Goal: Task Accomplishment & Management: Manage account settings

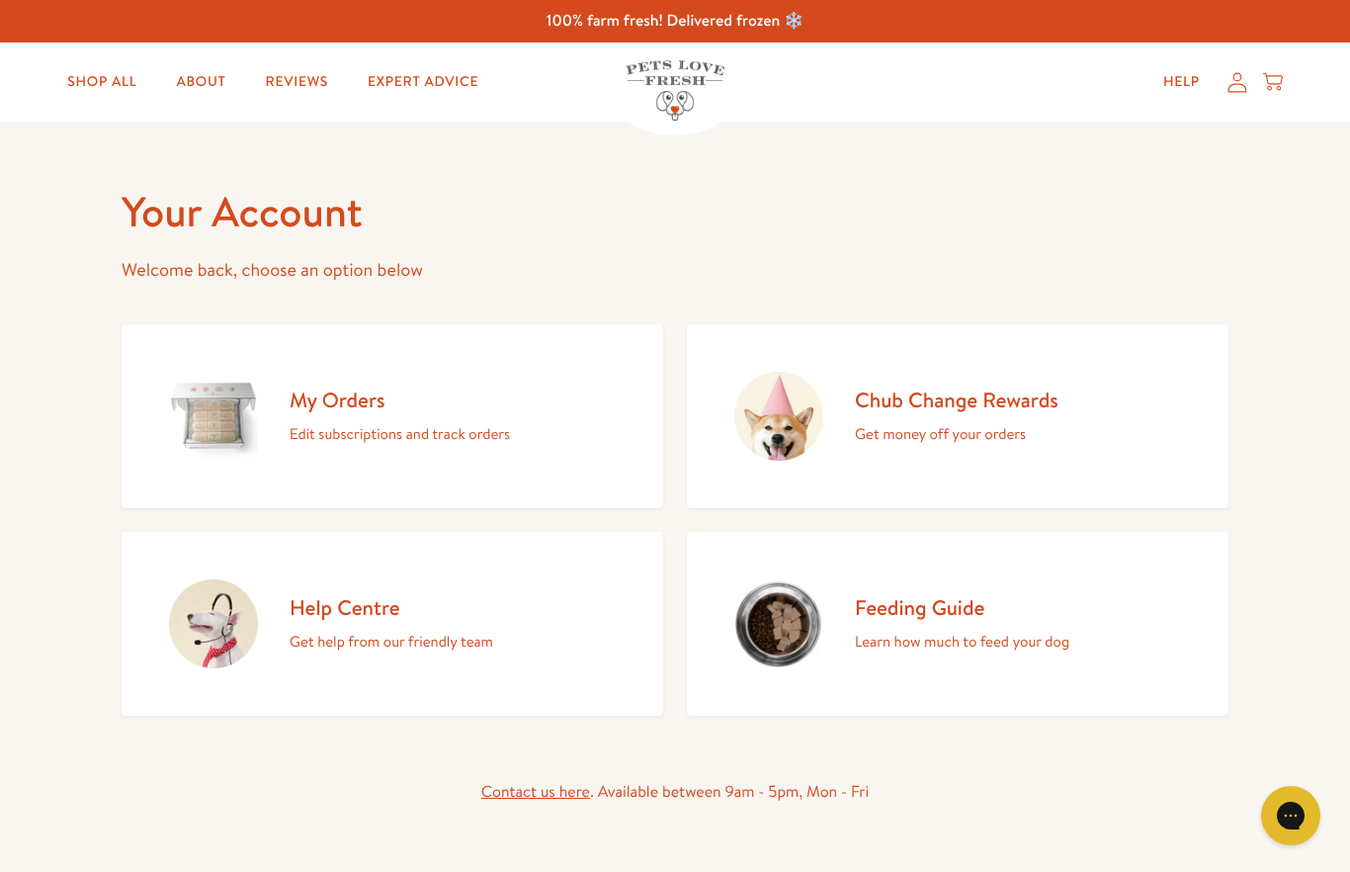
click at [375, 401] on h2 "My Orders" at bounding box center [400, 399] width 220 height 27
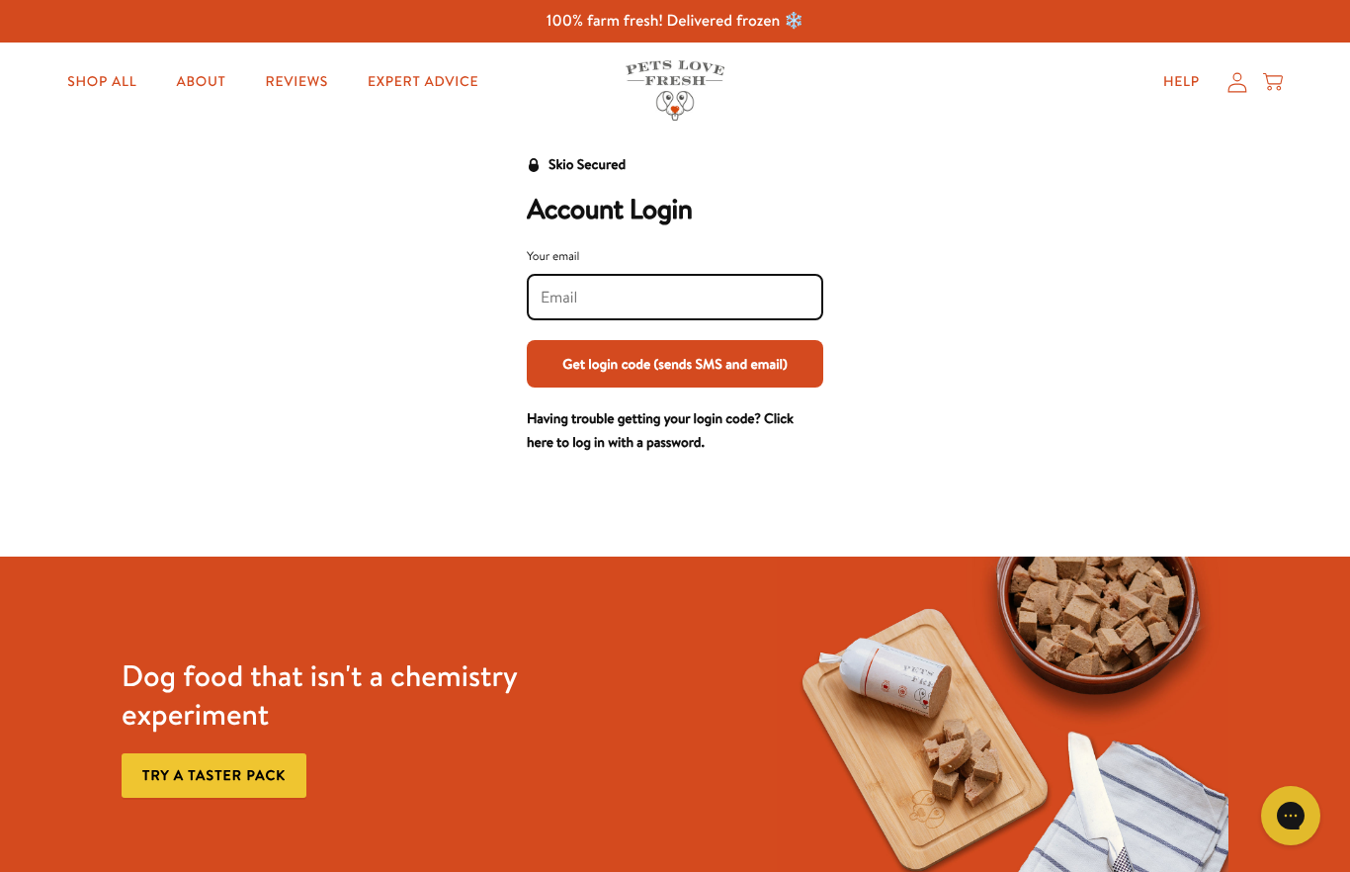
click at [647, 297] on input "Your email" at bounding box center [675, 298] width 269 height 22
type input "[EMAIL_ADDRESS][DOMAIN_NAME]"
click at [675, 363] on button "Get login code (sends SMS and email)" at bounding box center [675, 363] width 296 height 47
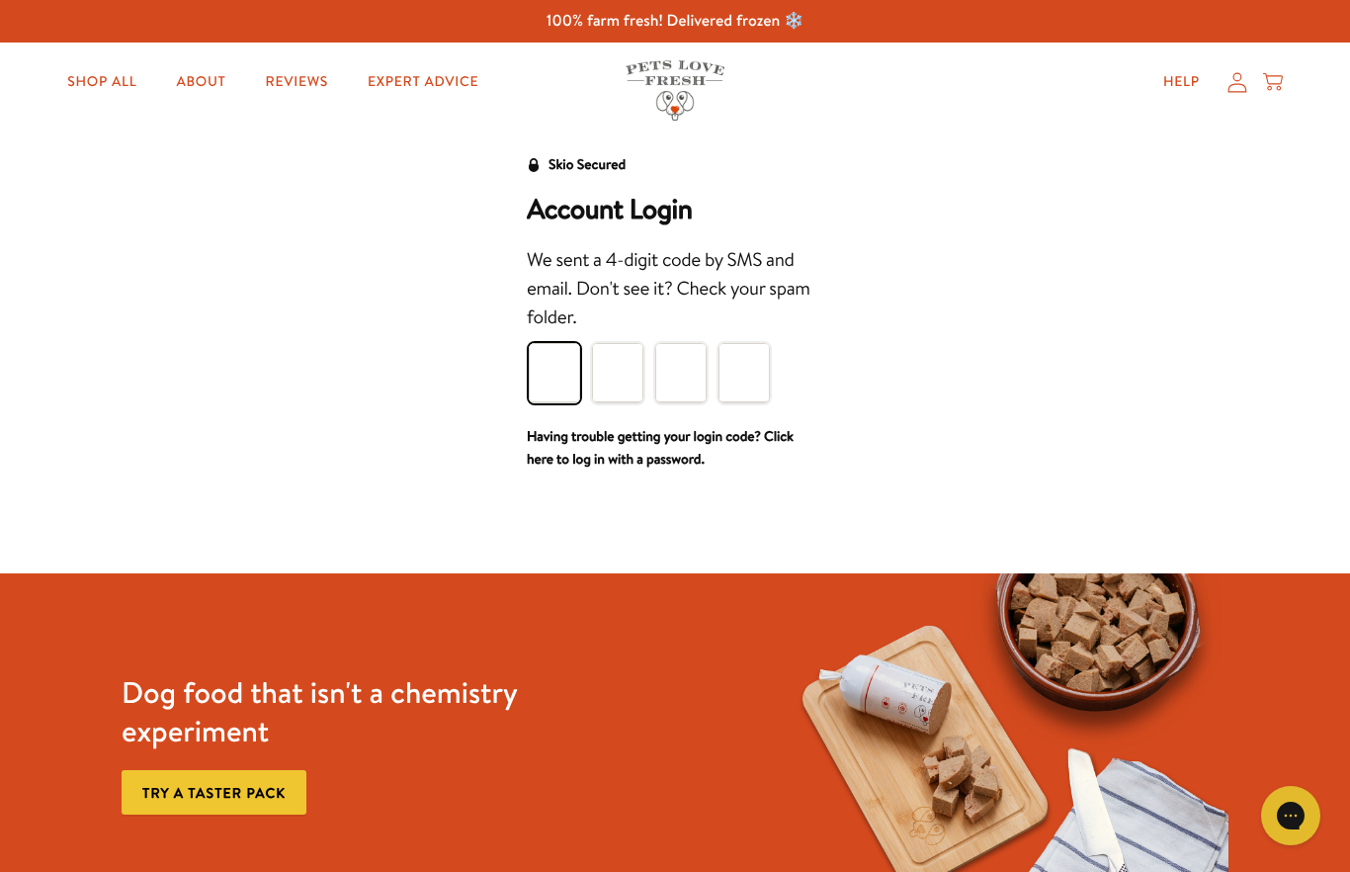
click at [560, 359] on input "Please enter your pin code" at bounding box center [554, 372] width 51 height 59
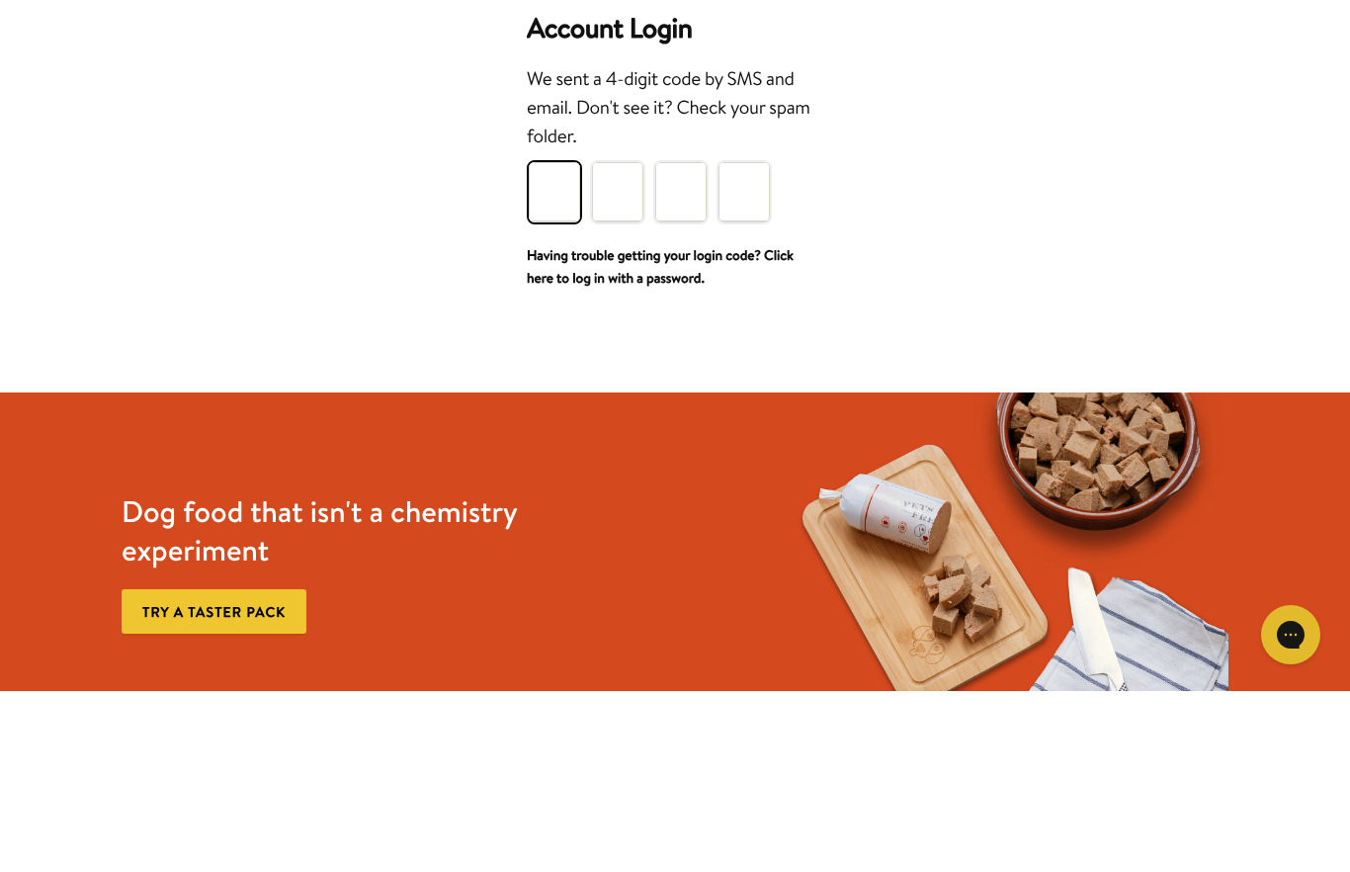
type input "5"
type input "8"
type input "3"
type input "7"
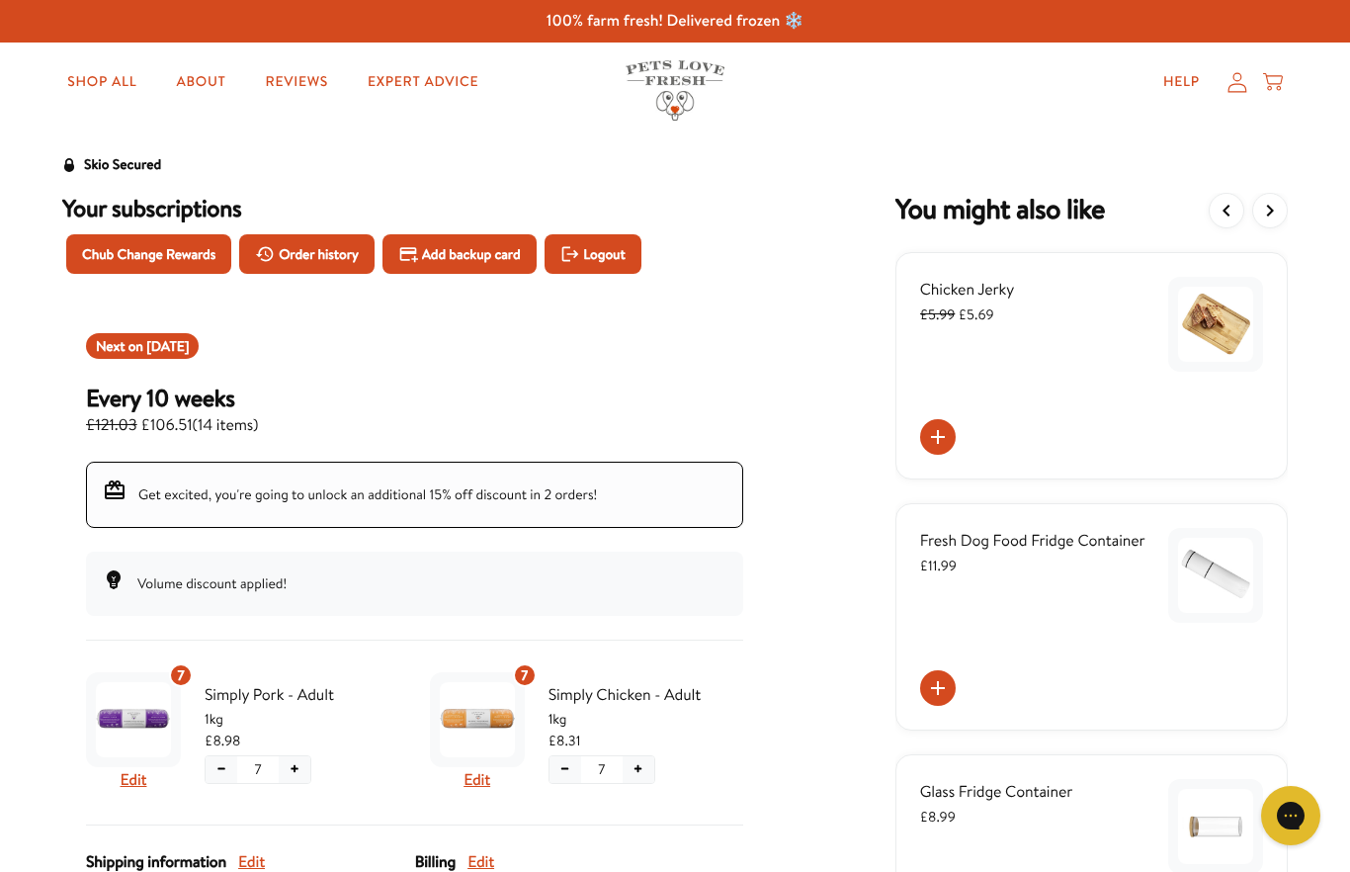
click at [184, 343] on span "[DATE]" at bounding box center [167, 346] width 42 height 20
click at [179, 353] on span "[DATE]" at bounding box center [167, 346] width 42 height 20
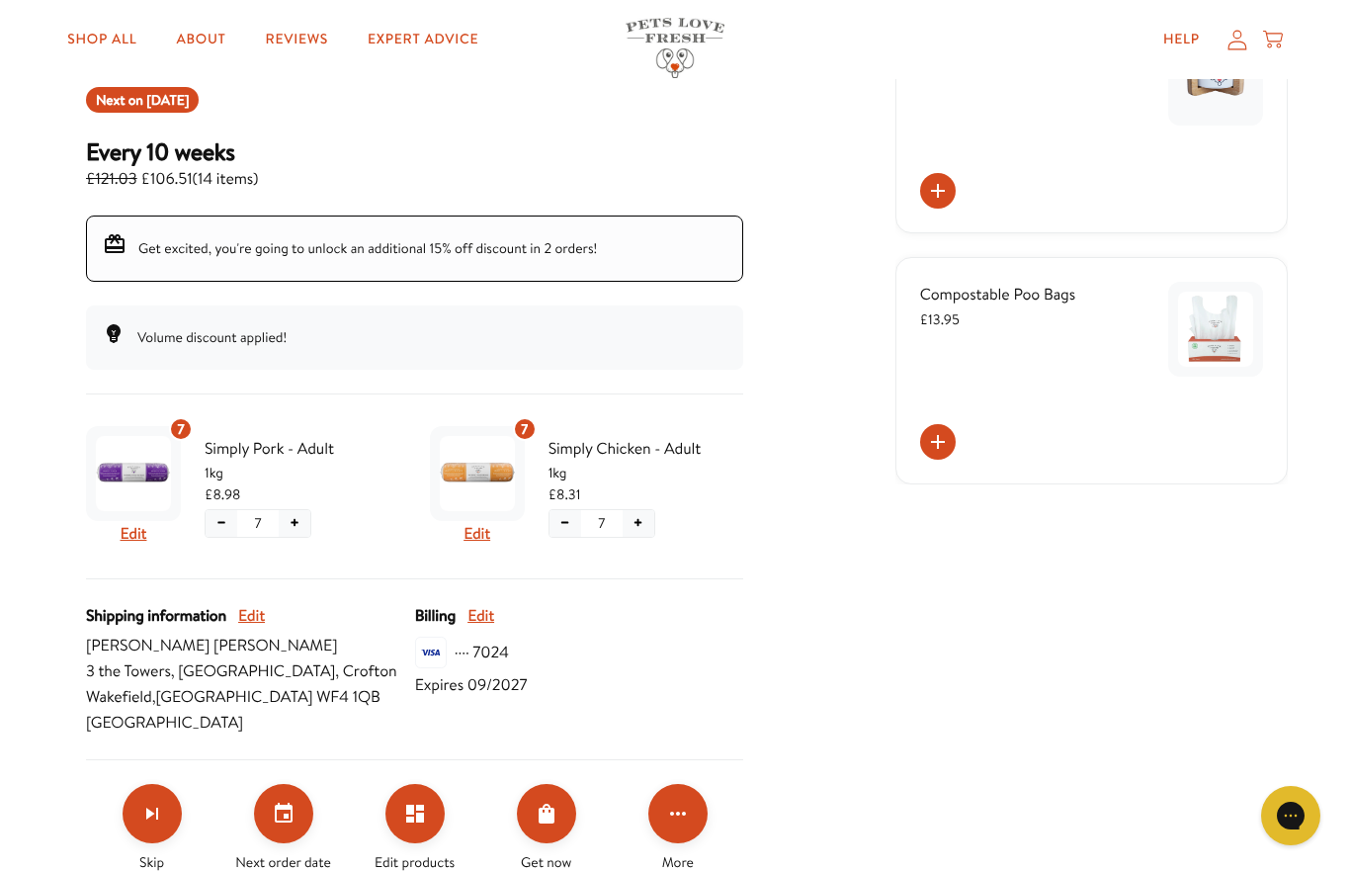
scroll to position [293, 0]
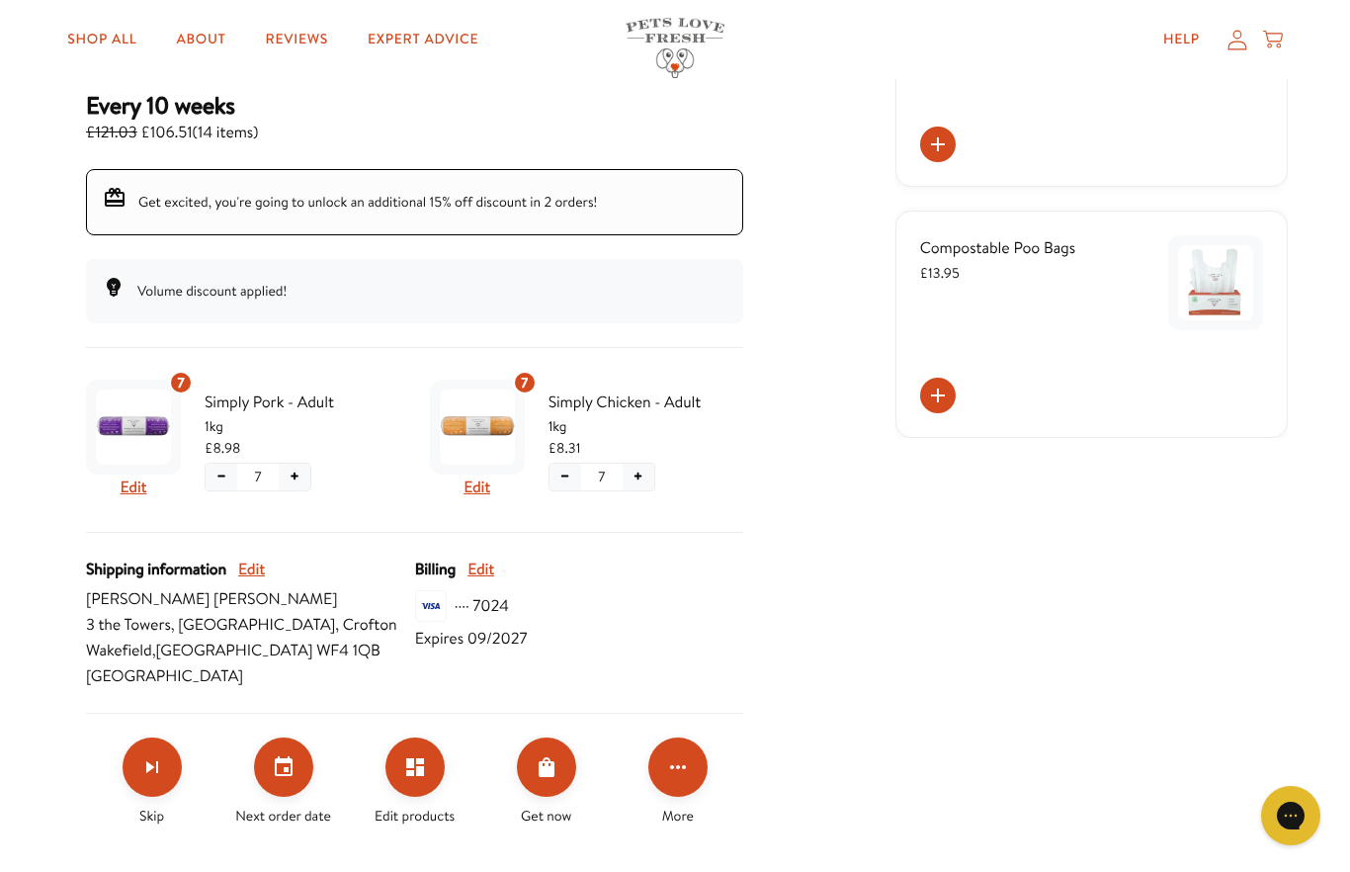
click at [690, 771] on button "Click for more options" at bounding box center [677, 766] width 59 height 59
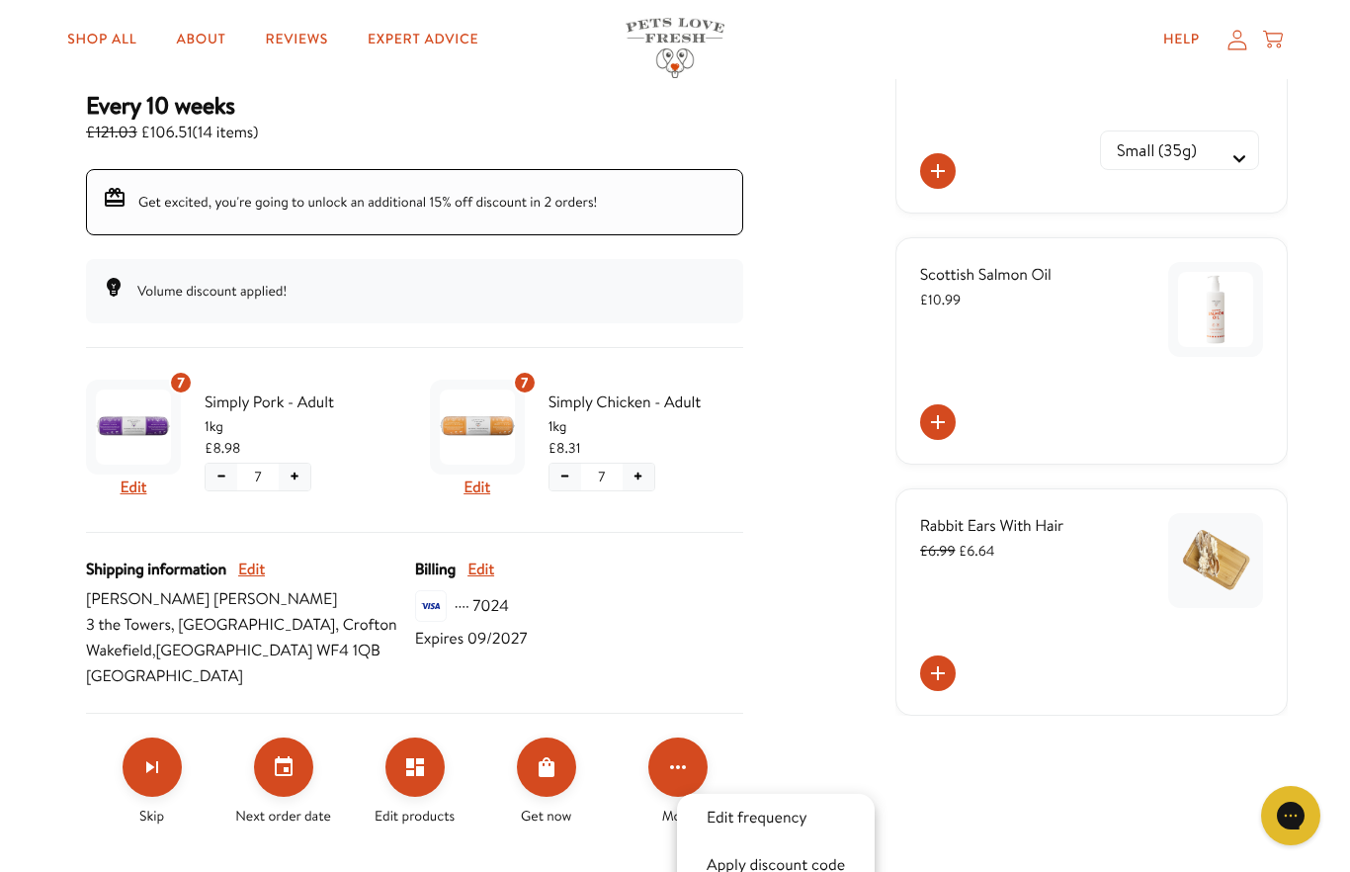
click at [162, 762] on div at bounding box center [675, 436] width 1350 height 872
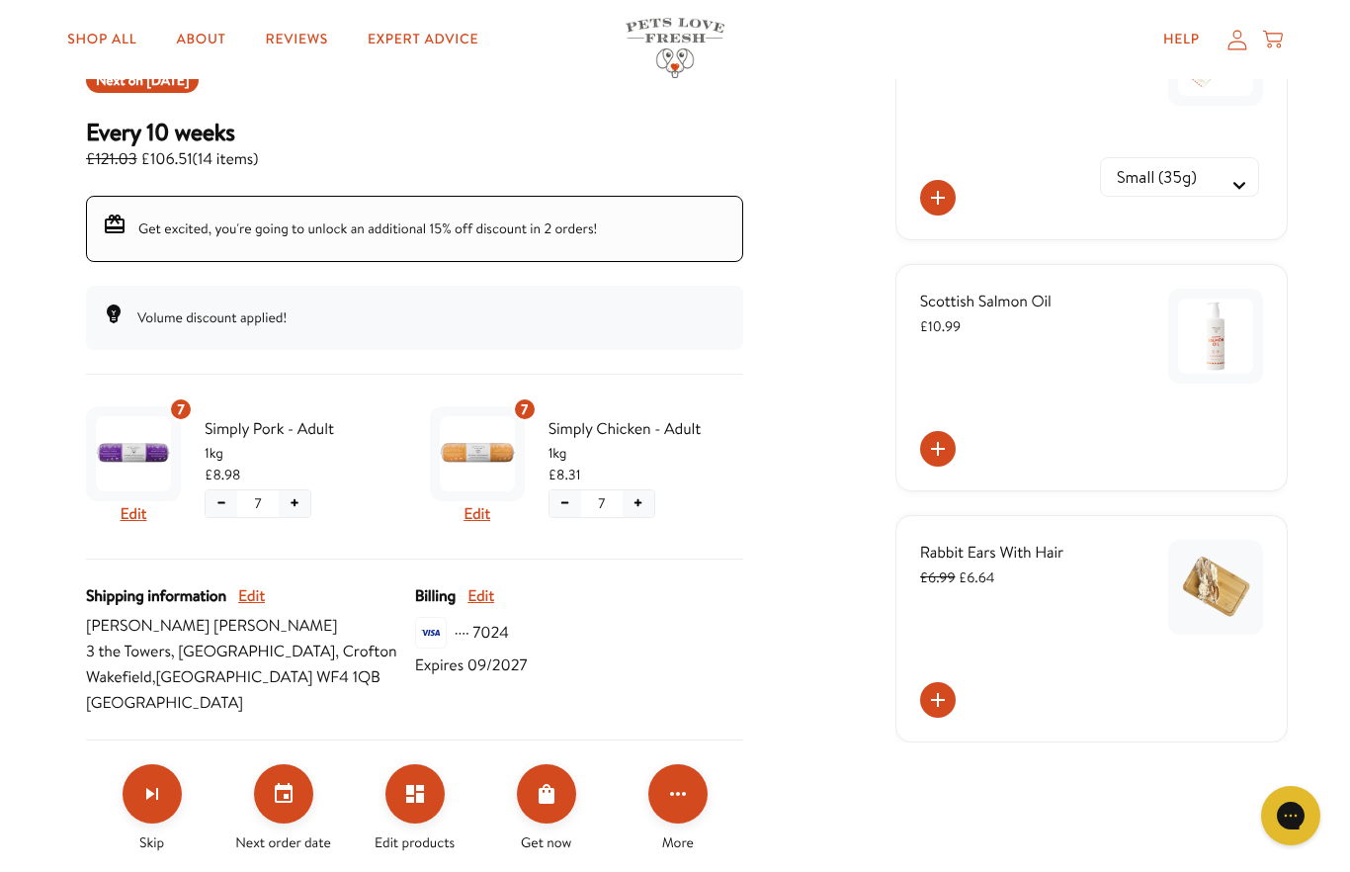
scroll to position [256, 0]
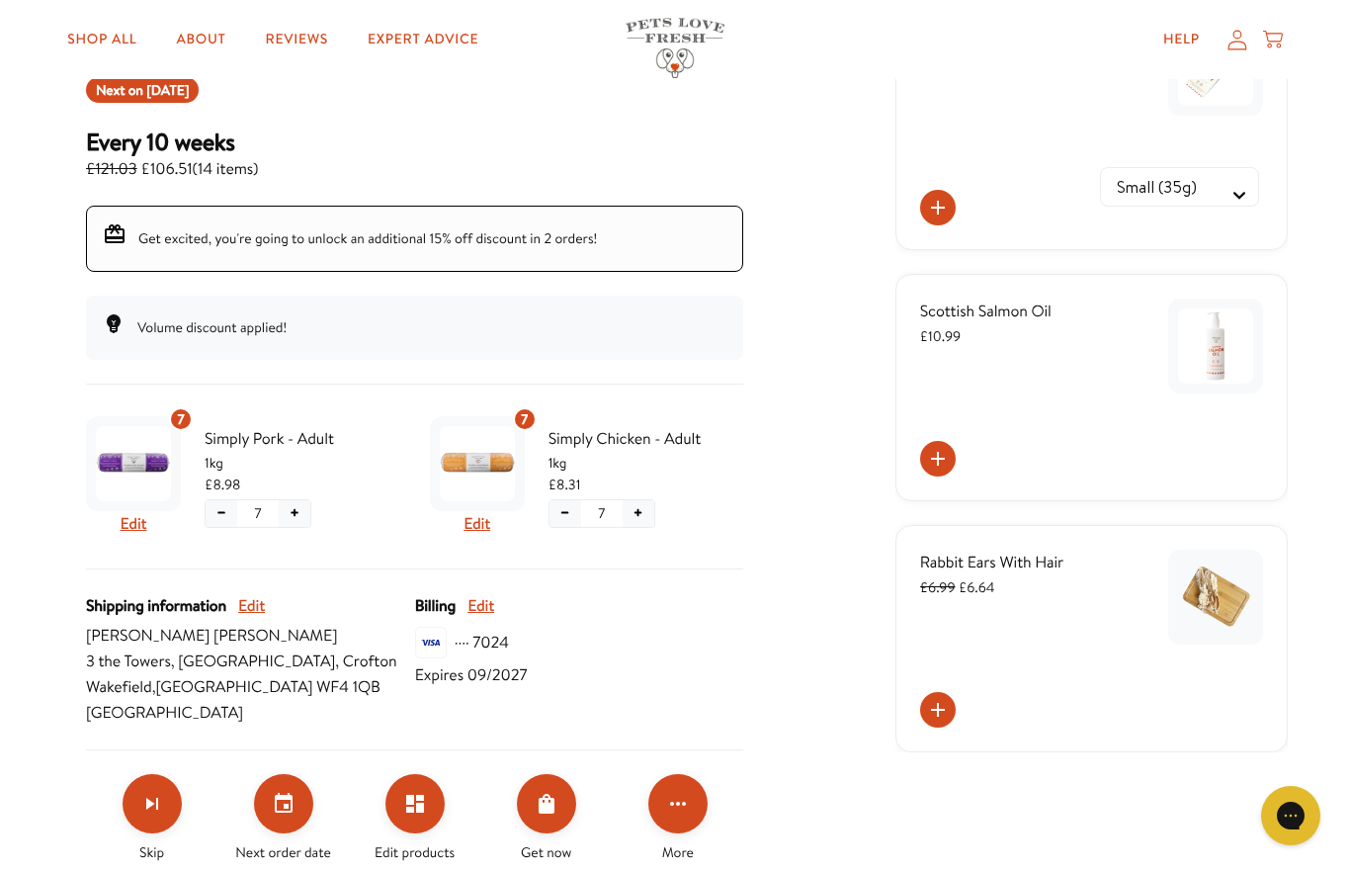
click at [159, 857] on span "Skip" at bounding box center [151, 852] width 25 height 22
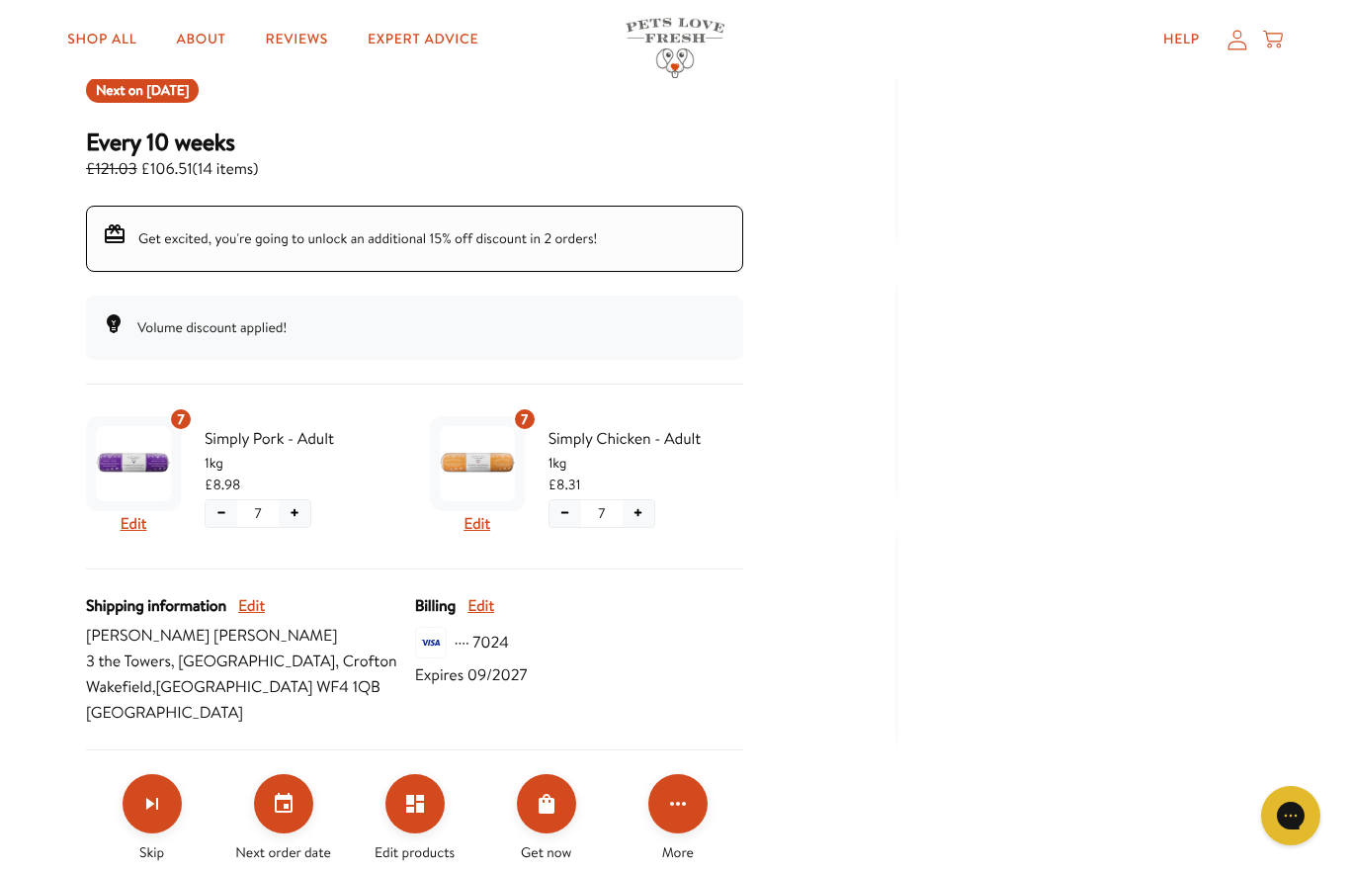
click at [160, 799] on icon "Skip subscription" at bounding box center [152, 804] width 24 height 24
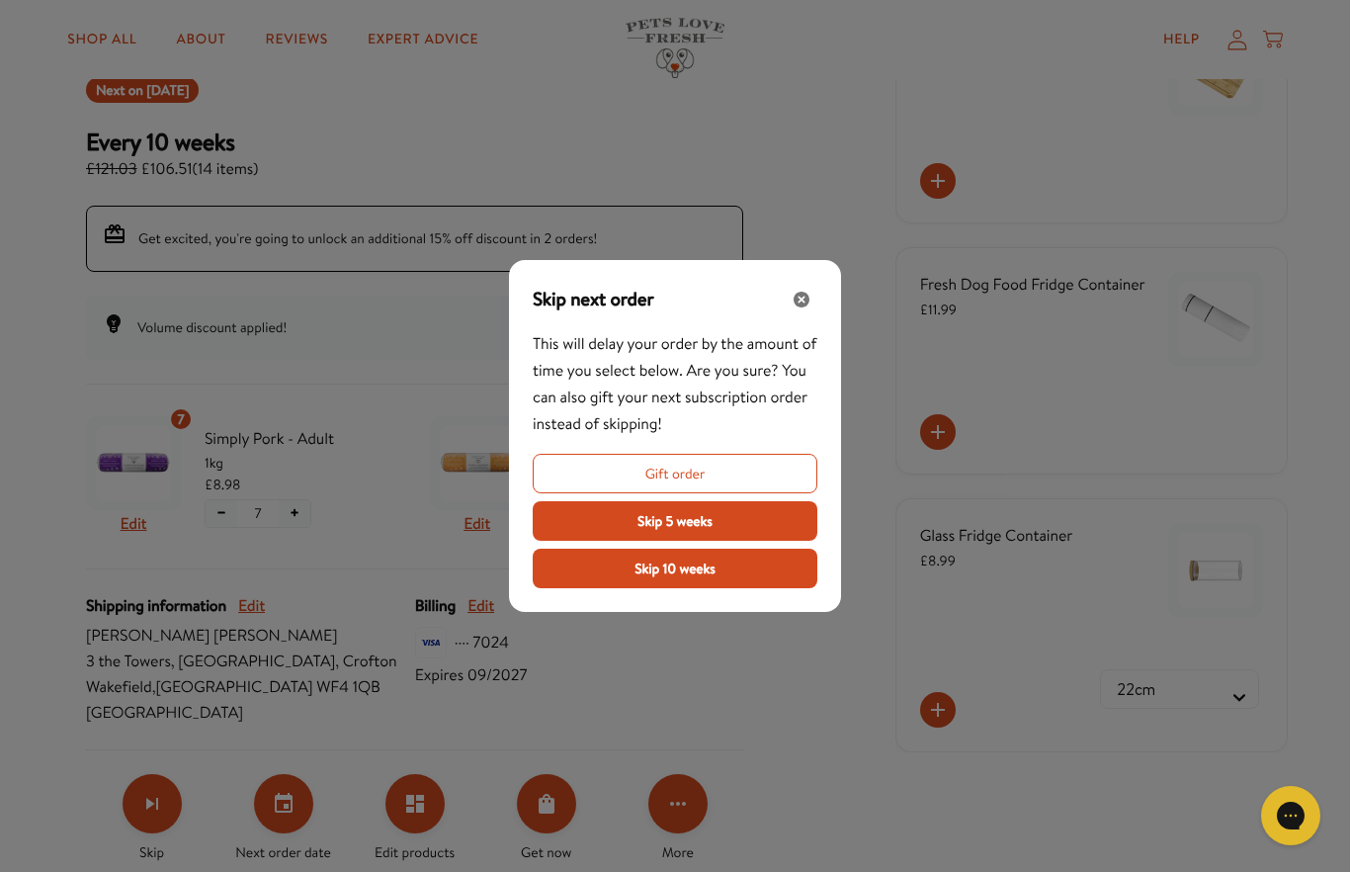
click at [720, 541] on button "Skip 5 weeks" at bounding box center [675, 521] width 285 height 40
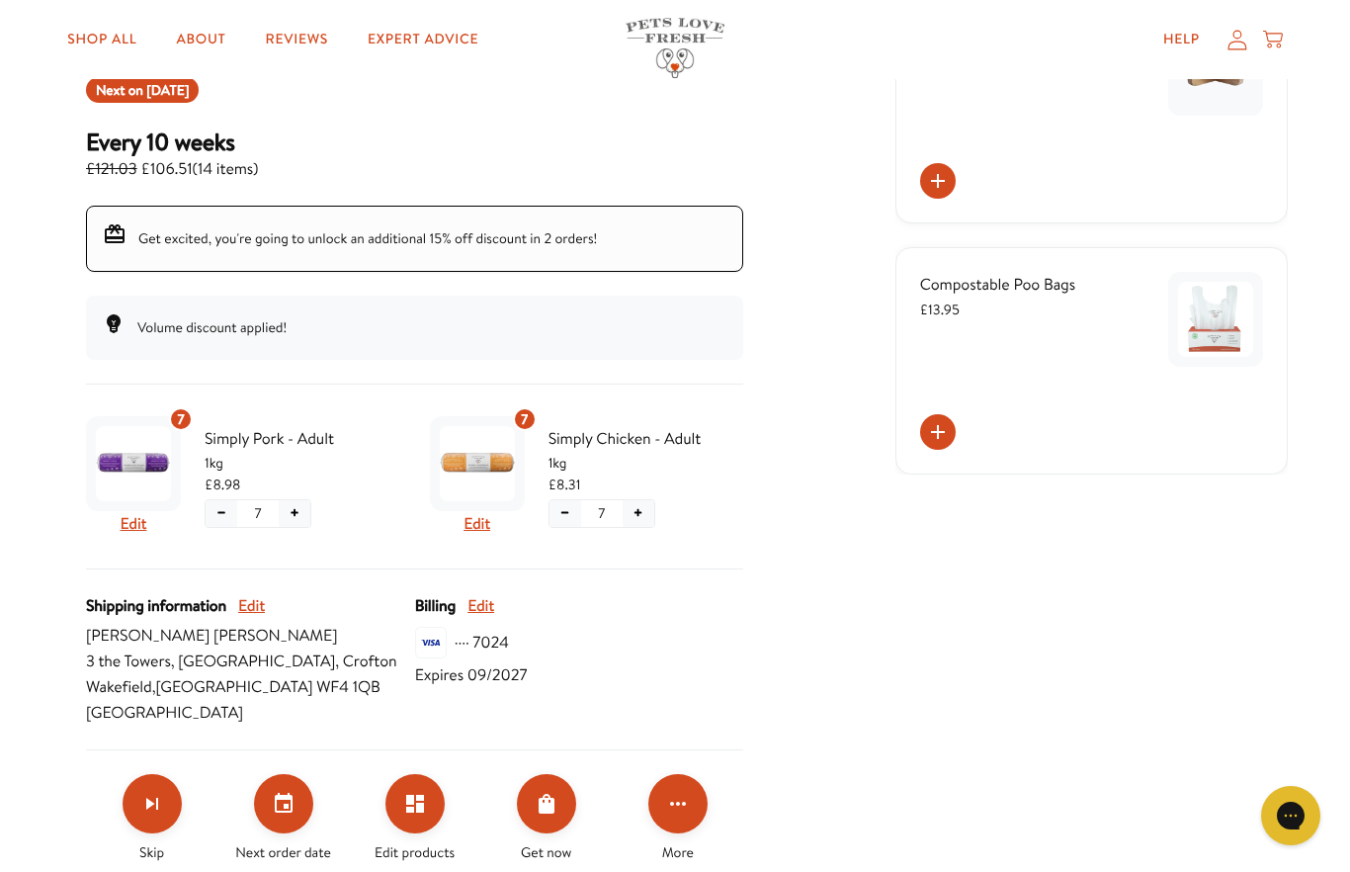
click at [422, 824] on button "Edit products" at bounding box center [414, 803] width 59 height 59
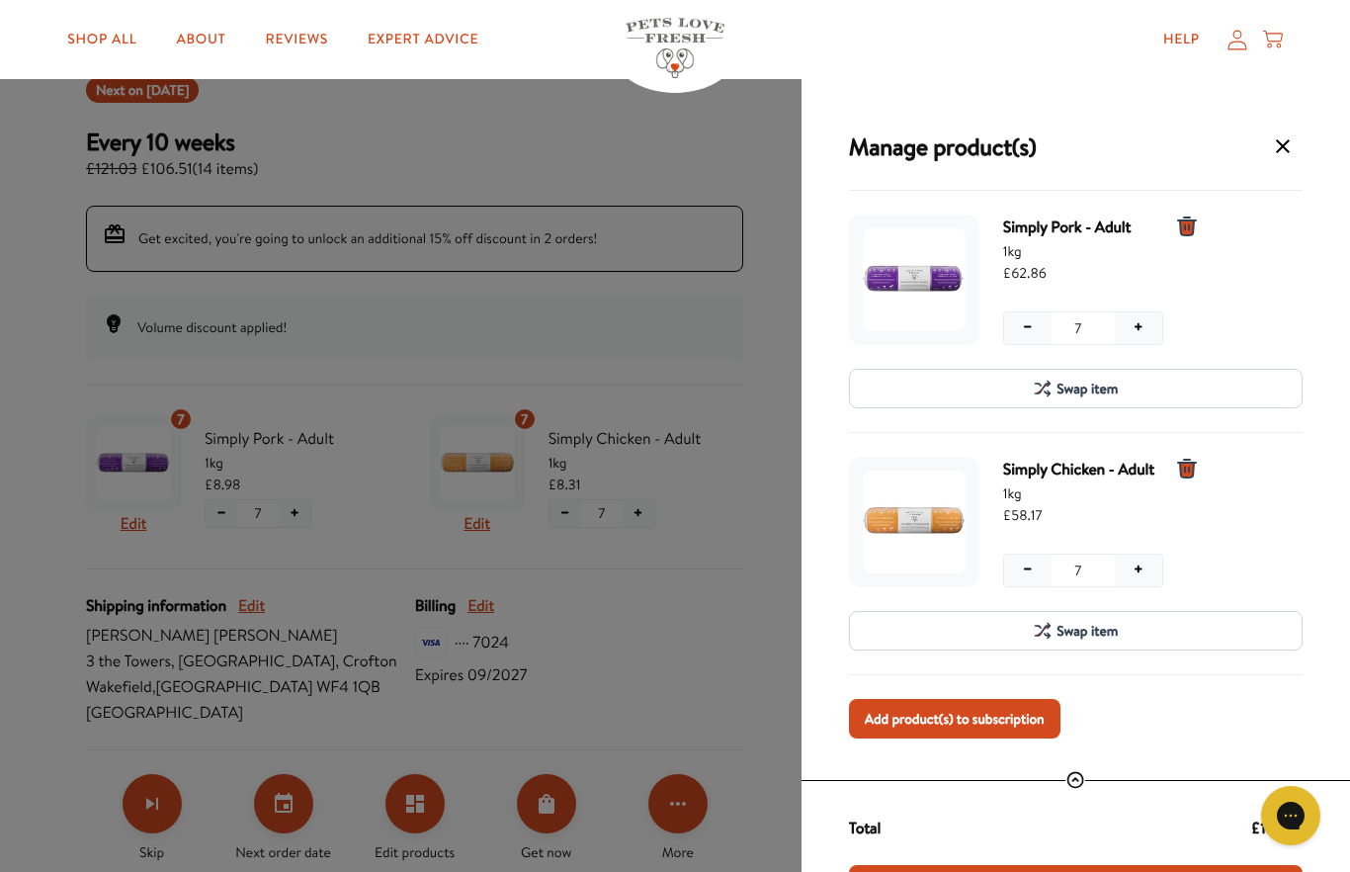
click at [1029, 339] on button "−" at bounding box center [1027, 328] width 47 height 32
click at [1039, 316] on button "−" at bounding box center [1027, 328] width 47 height 32
click at [1014, 564] on button "−" at bounding box center [1027, 570] width 47 height 32
click at [1013, 563] on button "−" at bounding box center [1027, 570] width 47 height 32
click at [1014, 574] on button "−" at bounding box center [1027, 570] width 47 height 32
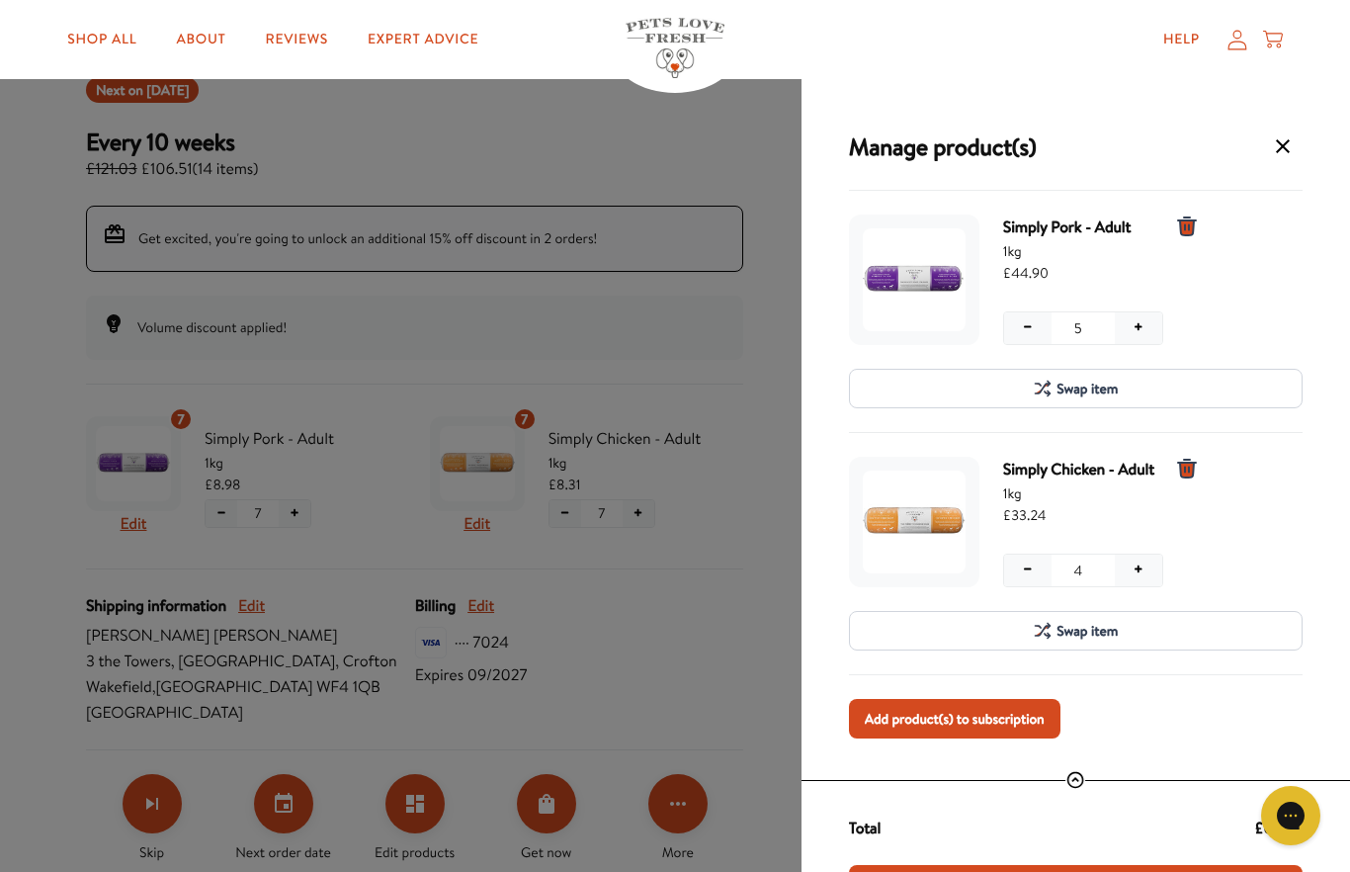
click at [1138, 561] on button "+" at bounding box center [1138, 570] width 47 height 32
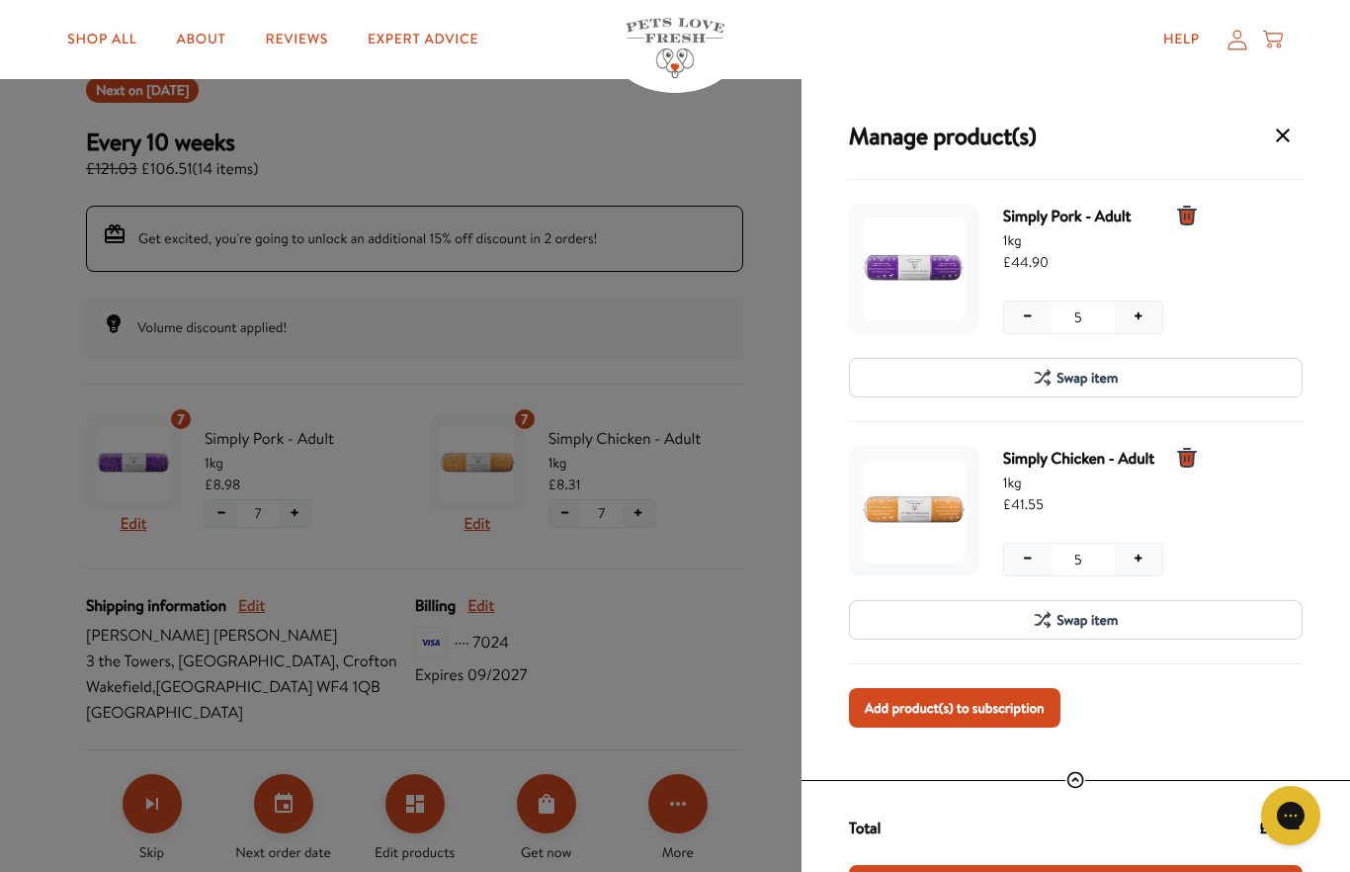
scroll to position [15, 0]
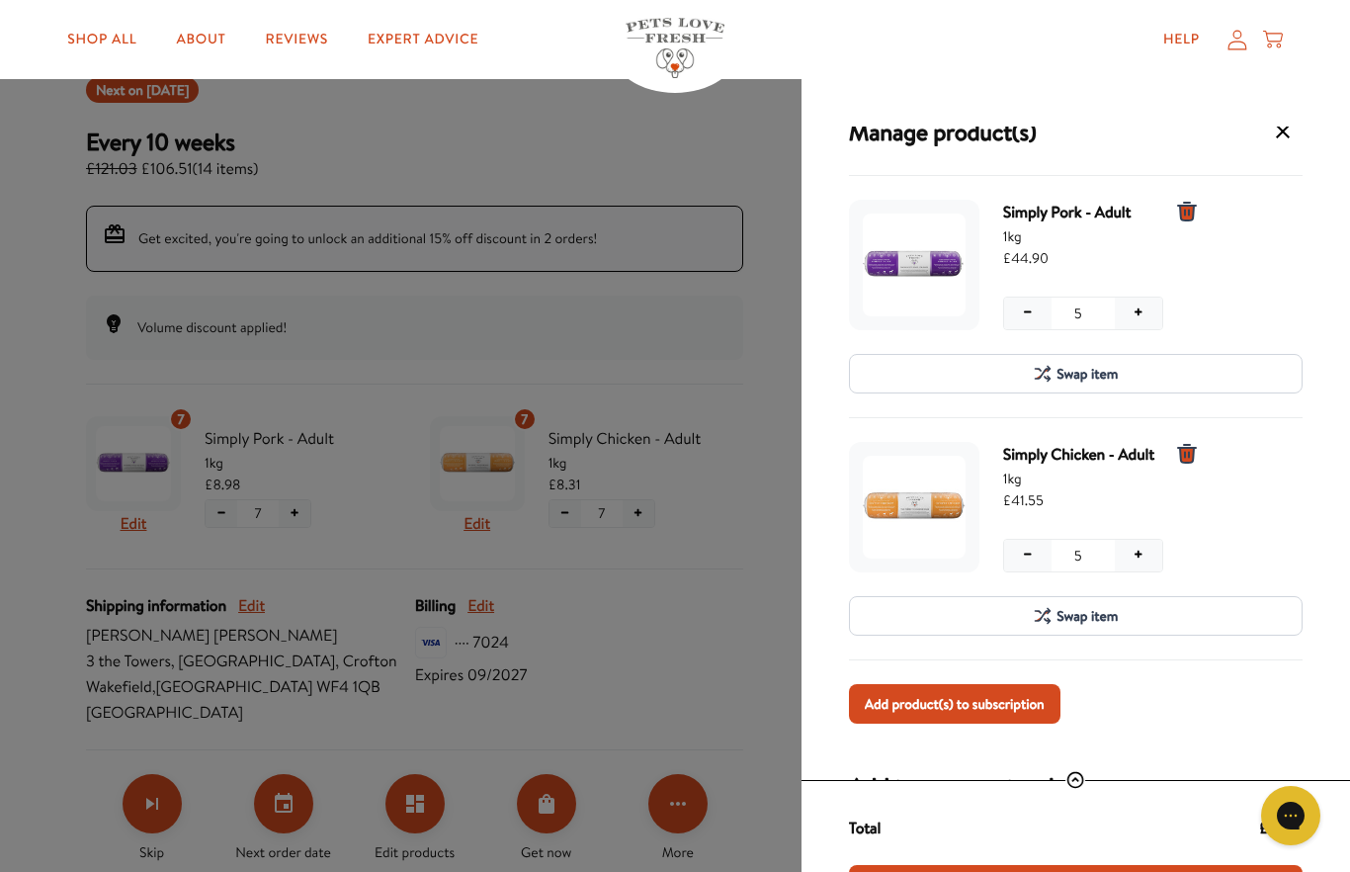
click at [992, 707] on span "Add product(s) to subscription" at bounding box center [955, 704] width 180 height 22
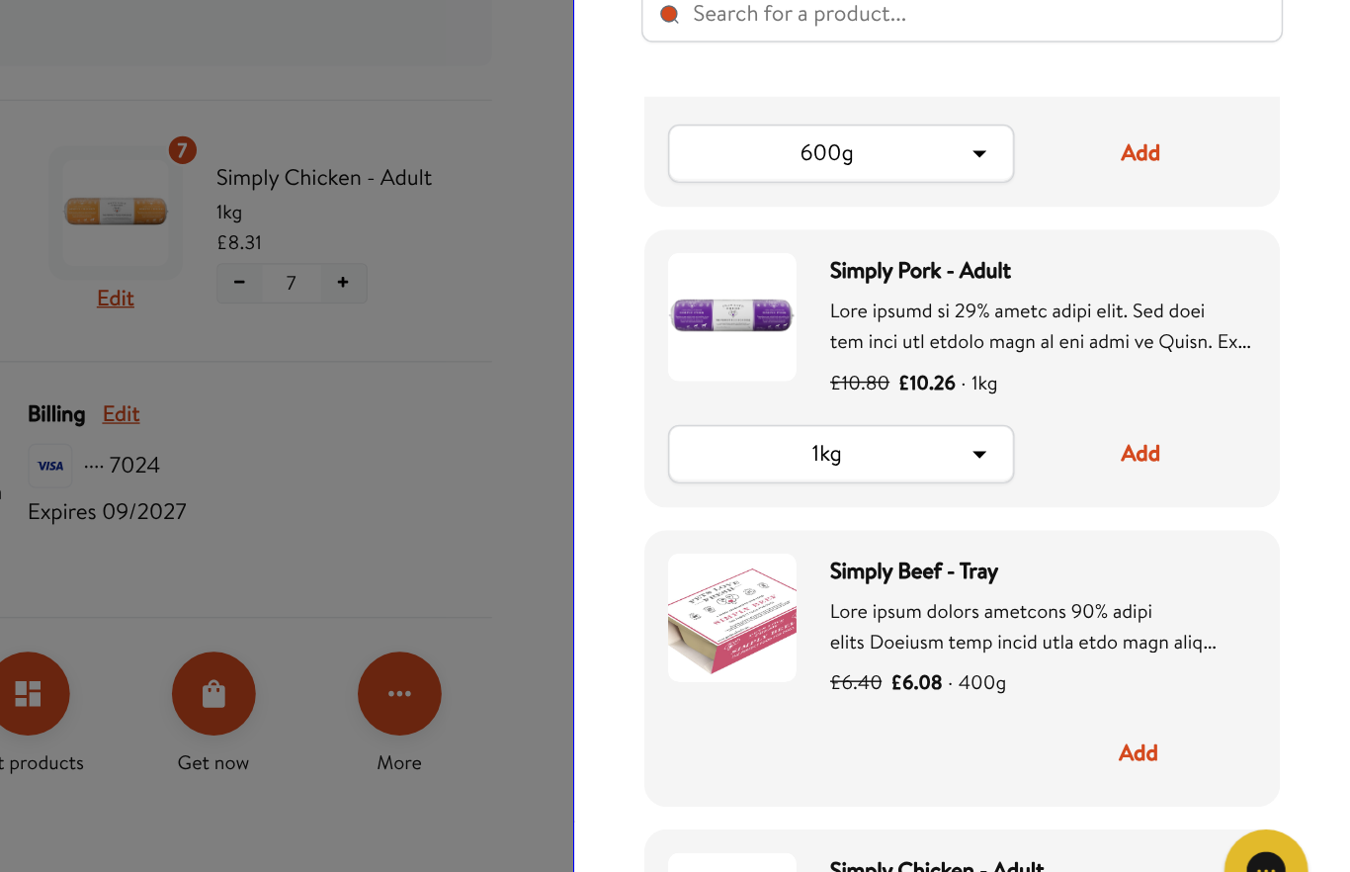
scroll to position [968, 0]
click at [1118, 711] on button "Add" at bounding box center [1201, 732] width 166 height 42
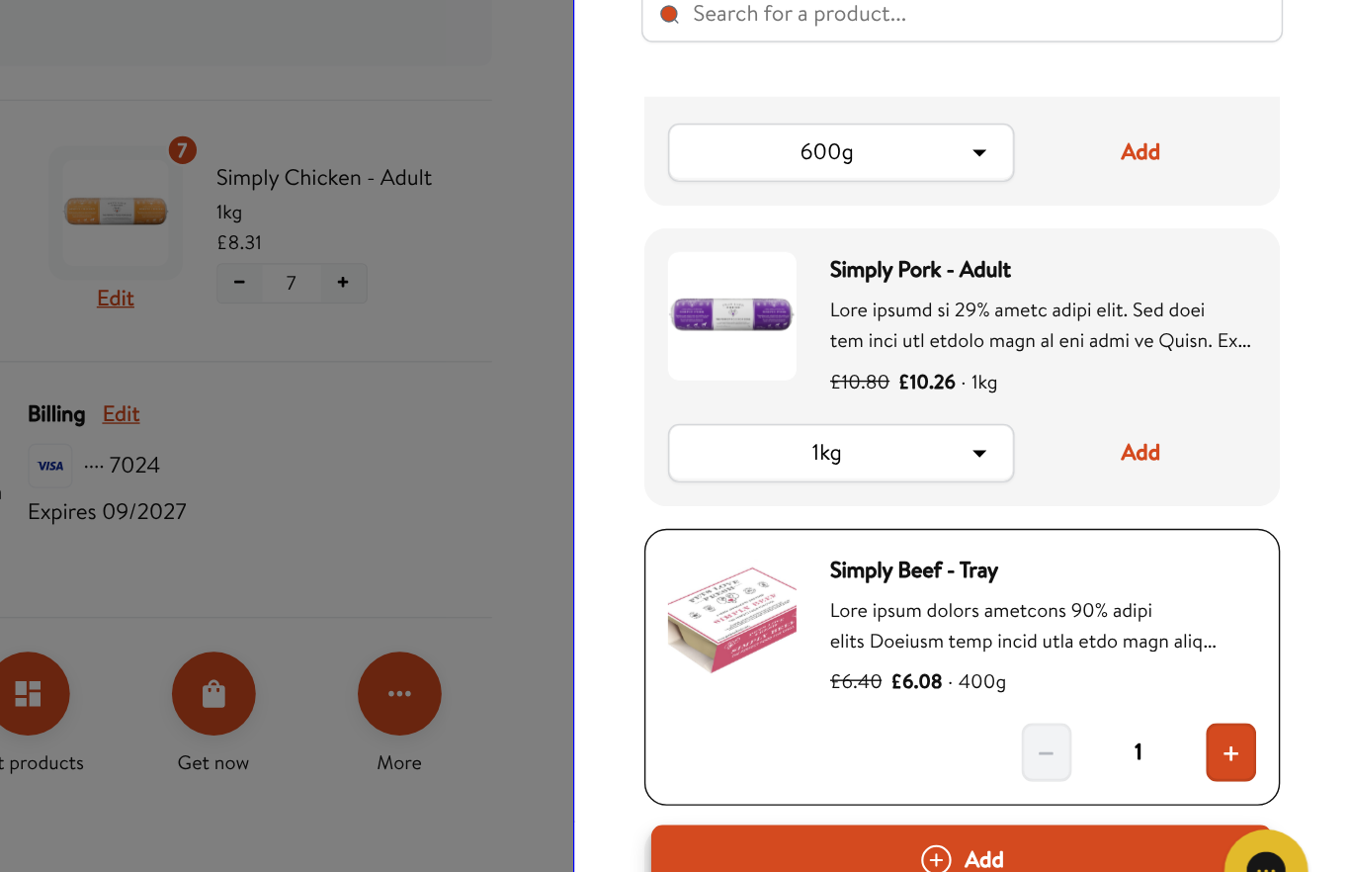
click at [856, 783] on button "Add" at bounding box center [1075, 807] width 439 height 49
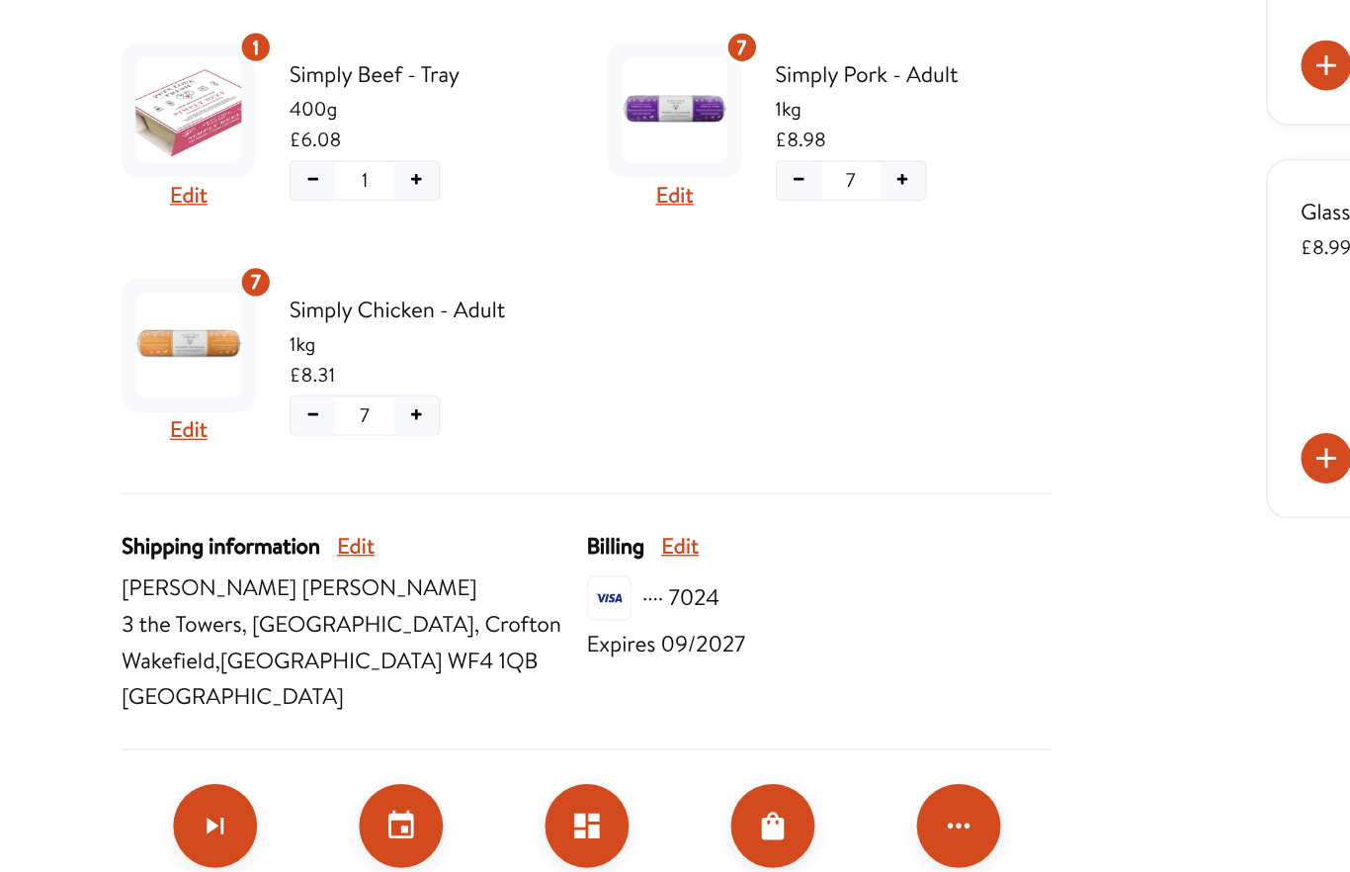
scroll to position [474, 0]
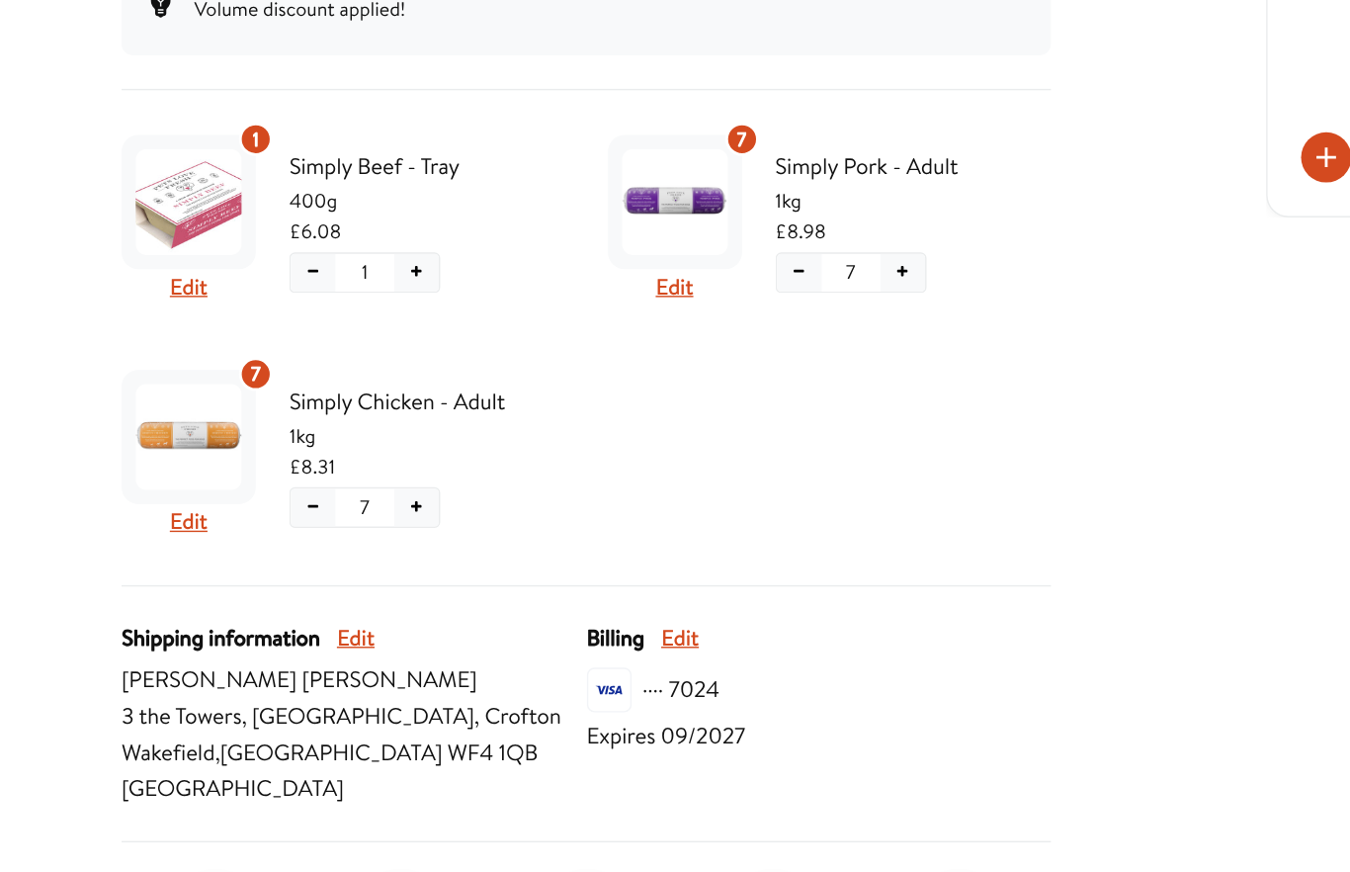
click at [132, 459] on button "Edit" at bounding box center [134, 472] width 27 height 26
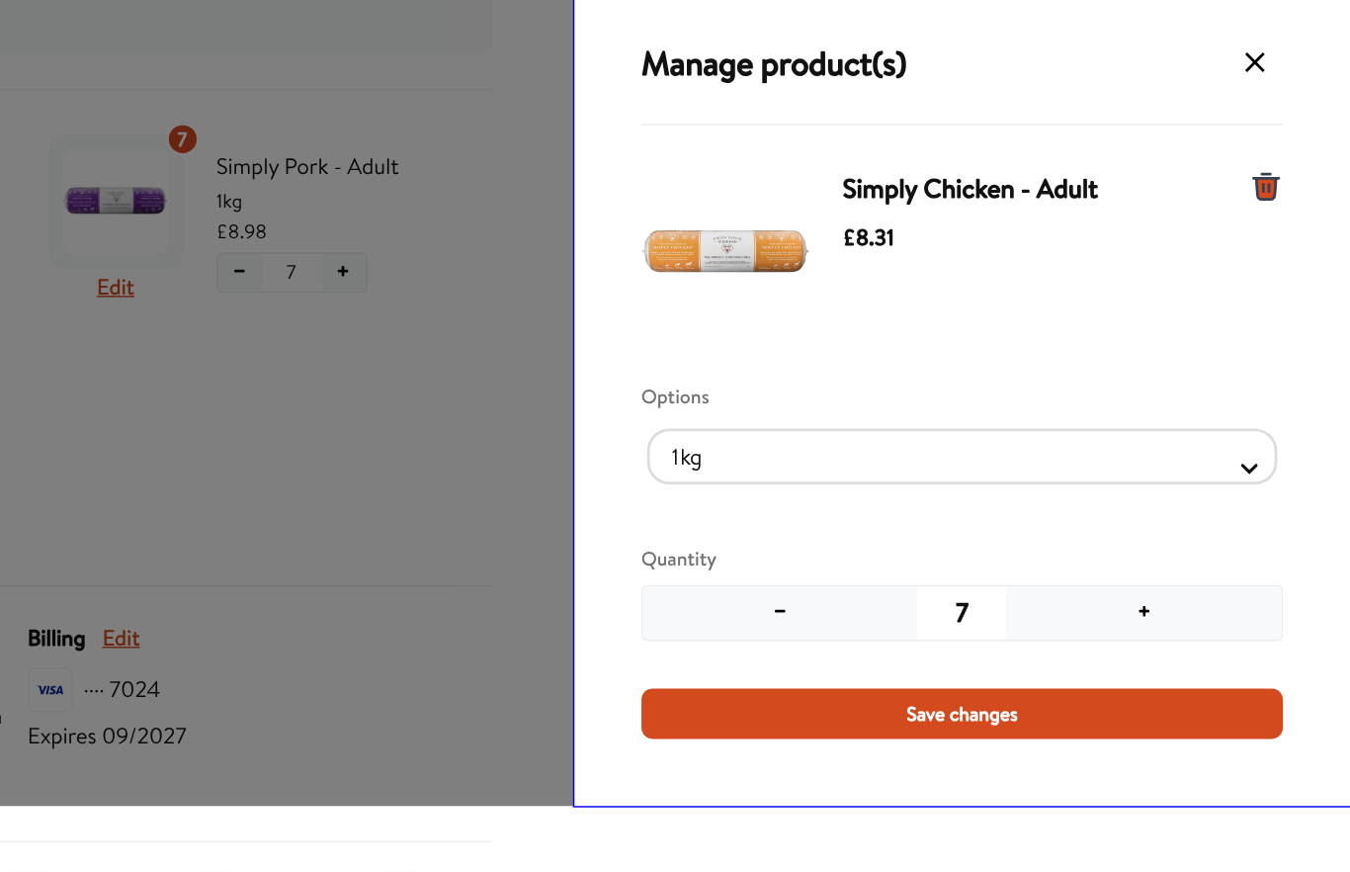
click at [850, 517] on button "−" at bounding box center [947, 536] width 195 height 38
click at [1037, 596] on span "Save changes" at bounding box center [1076, 607] width 79 height 22
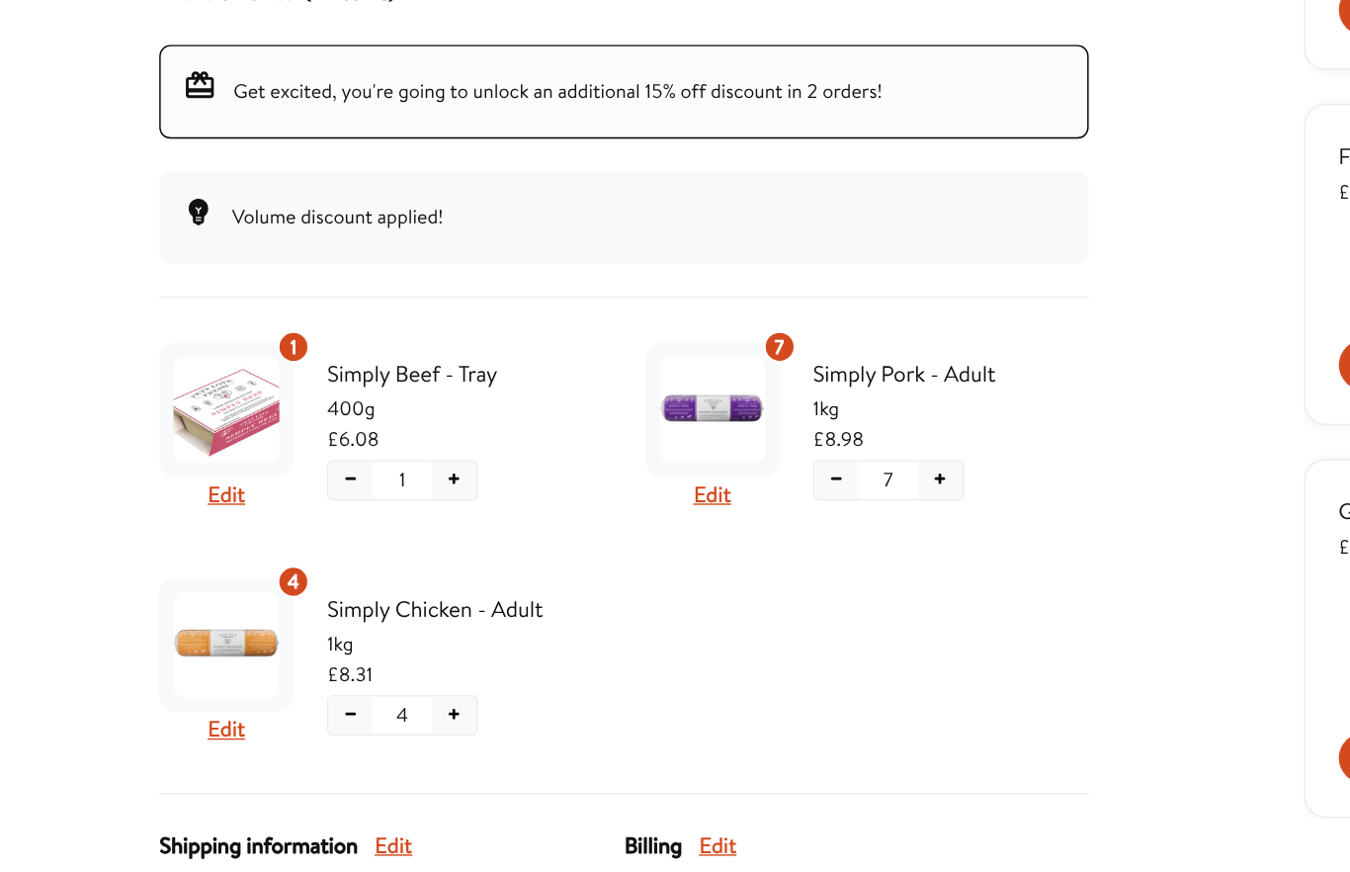
scroll to position [314, 0]
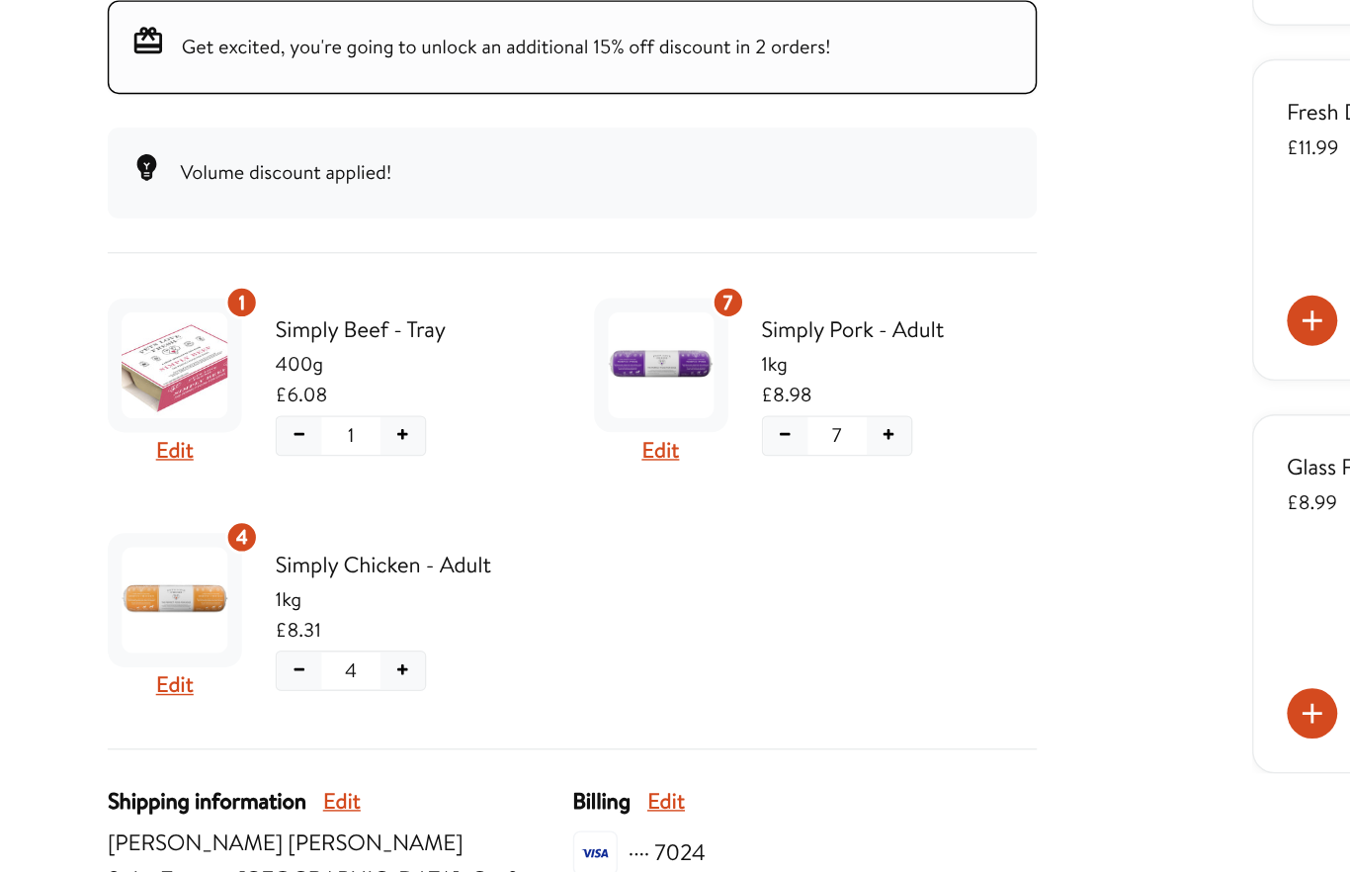
click at [471, 453] on button "Edit" at bounding box center [476, 466] width 27 height 26
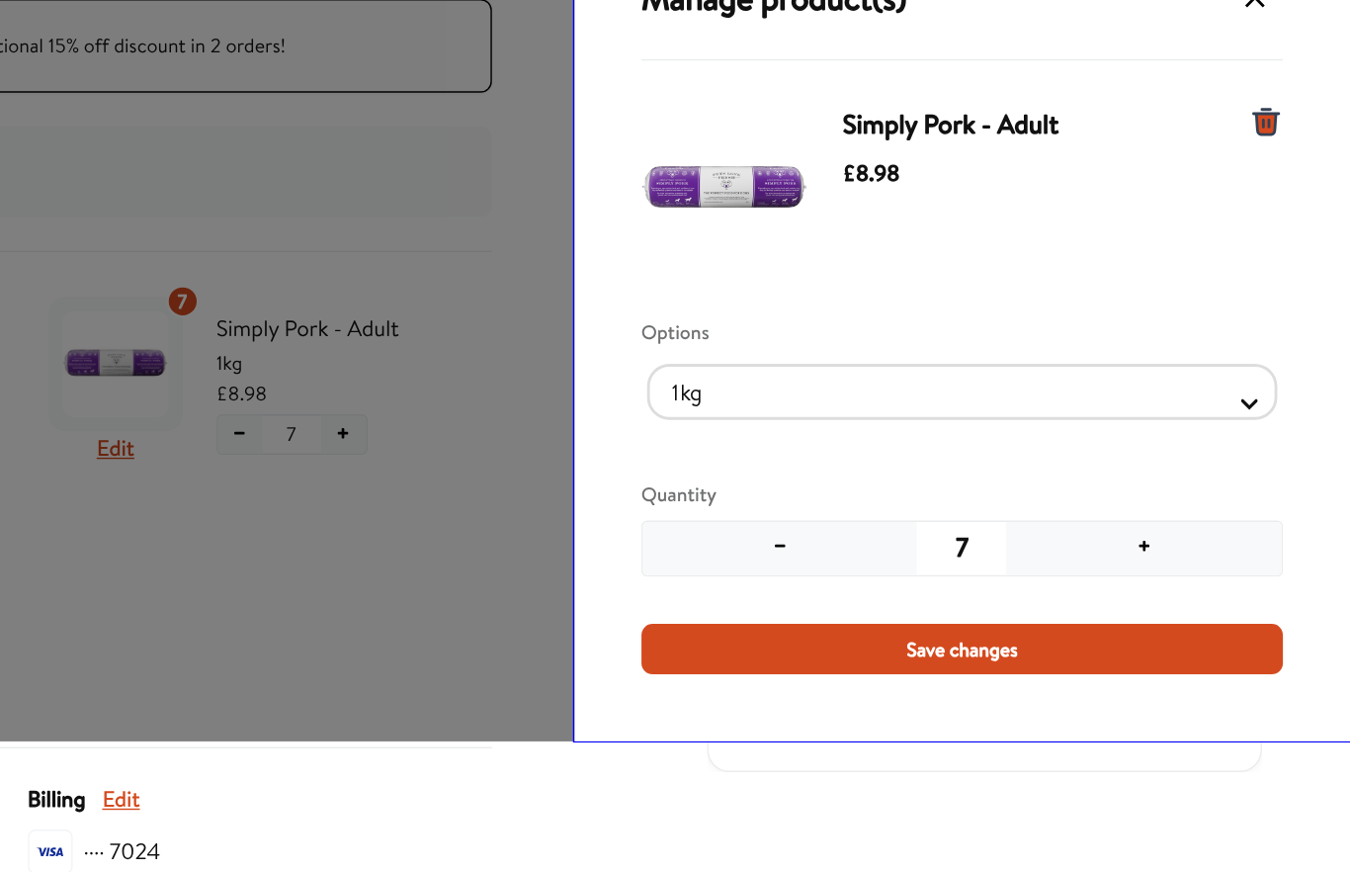
click at [850, 517] on button "−" at bounding box center [947, 536] width 195 height 38
click at [1037, 596] on span "Save changes" at bounding box center [1076, 607] width 79 height 22
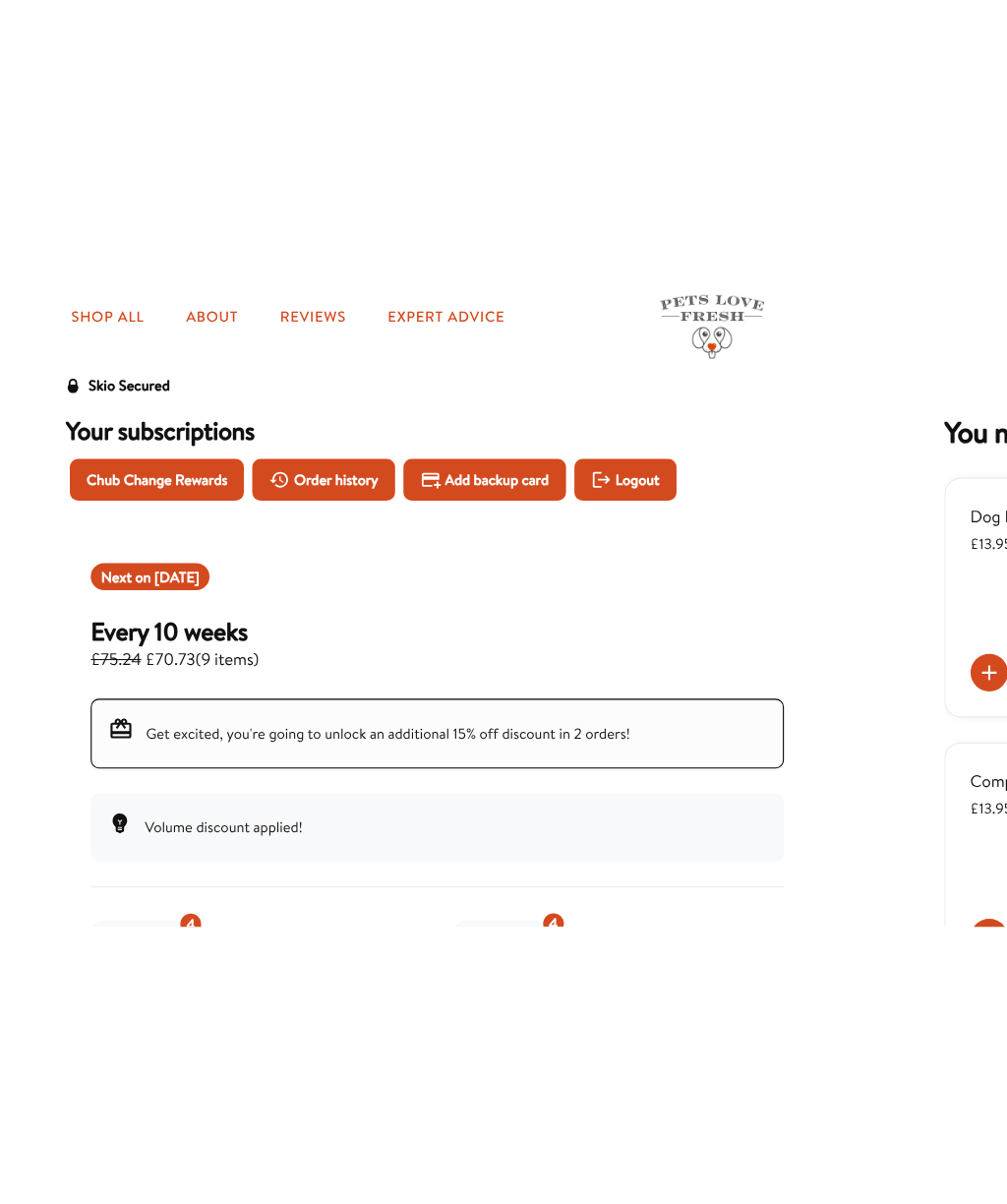
scroll to position [0, 0]
